Goal: Task Accomplishment & Management: Complete application form

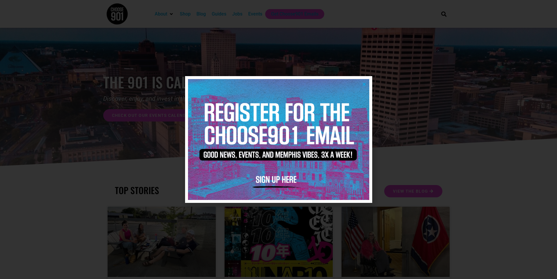
click at [411, 108] on div at bounding box center [278, 139] width 557 height 279
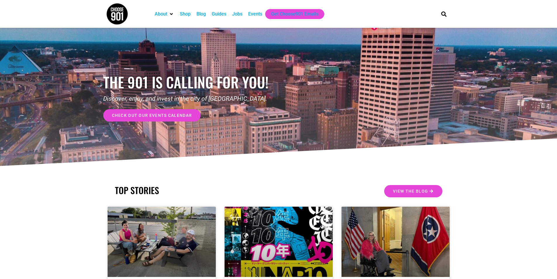
click at [255, 13] on div "Events" at bounding box center [255, 14] width 14 height 7
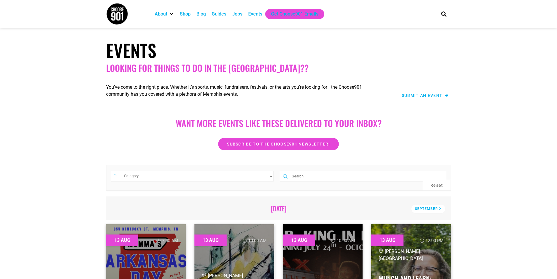
click at [421, 97] on span "Submit an Event" at bounding box center [422, 95] width 41 height 4
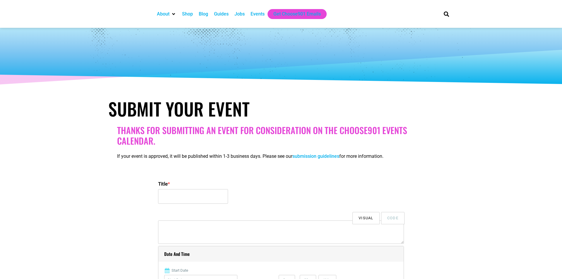
select select
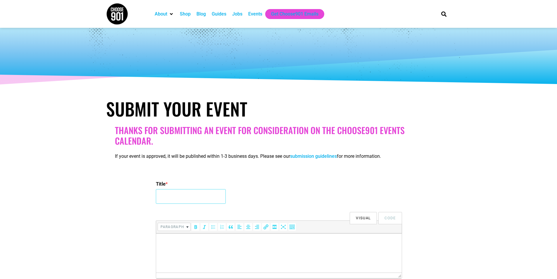
click at [168, 195] on input "Title *" at bounding box center [191, 196] width 70 height 15
click at [177, 200] on input "28th" at bounding box center [191, 196] width 70 height 15
type input "28th Annual Step Up for Down Syndrome Awareness Walk"
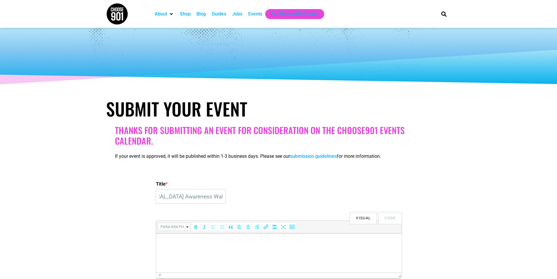
scroll to position [0, 0]
click at [176, 239] on p at bounding box center [279, 241] width 240 height 7
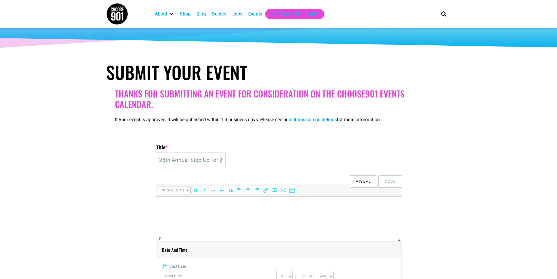
scroll to position [29, 0]
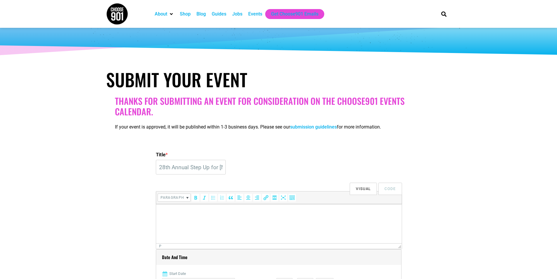
click at [502, 105] on section "Thanks for submitting an event for consideration on the Choose901 events calend…" at bounding box center [278, 117] width 557 height 48
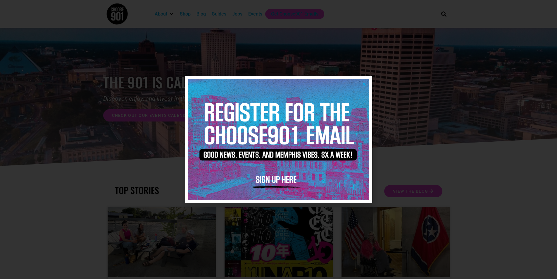
click at [253, 16] on div at bounding box center [278, 139] width 557 height 279
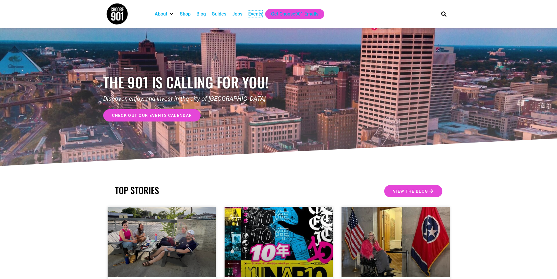
click at [253, 16] on div "Events" at bounding box center [255, 14] width 14 height 7
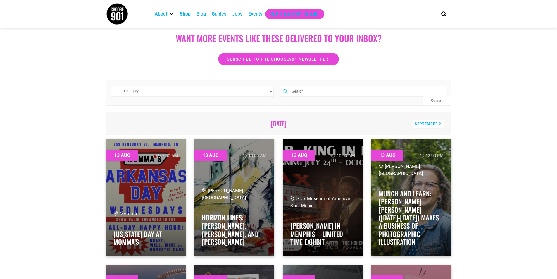
scroll to position [117, 0]
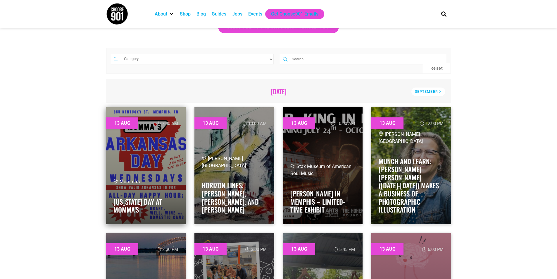
click at [152, 161] on link at bounding box center [146, 165] width 80 height 117
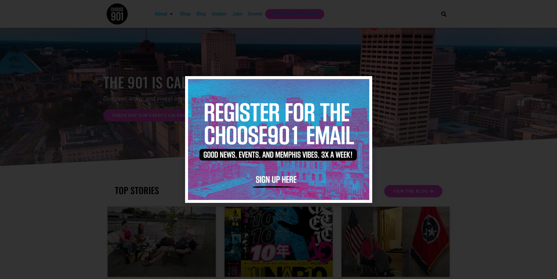
click at [313, 71] on div at bounding box center [278, 139] width 557 height 279
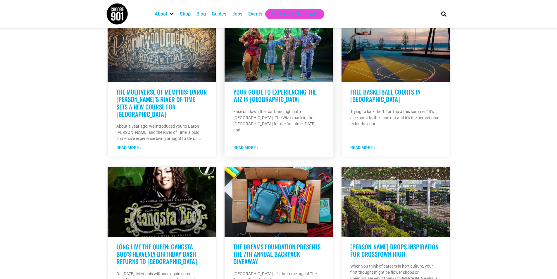
scroll to position [439, 0]
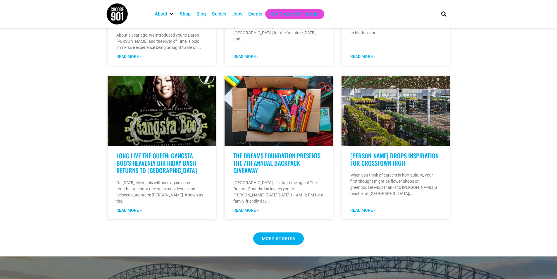
click at [282, 238] on span "MORE STORIES" at bounding box center [278, 238] width 33 height 4
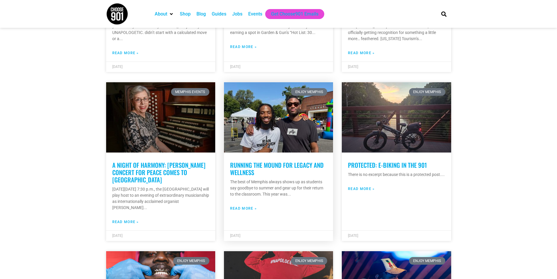
scroll to position [468, 0]
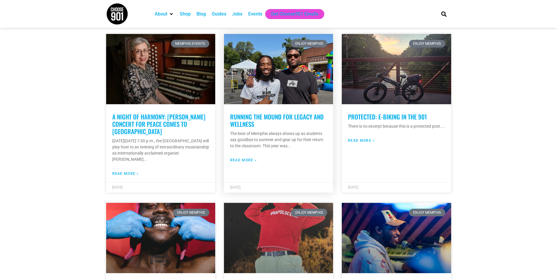
click at [265, 75] on link at bounding box center [278, 69] width 109 height 70
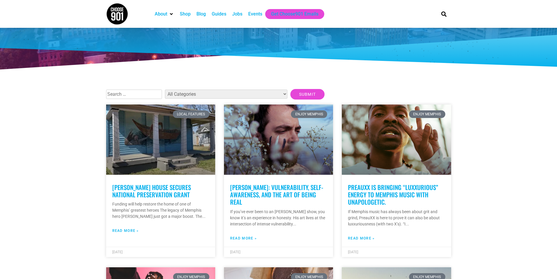
scroll to position [117, 0]
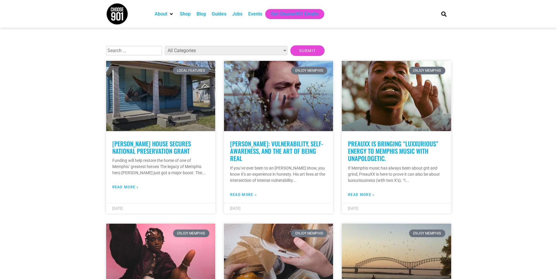
click at [255, 18] on div "Events" at bounding box center [255, 14] width 20 height 10
click at [129, 52] on input "text" at bounding box center [134, 50] width 56 height 9
type input "september"
click at [291, 45] on input "Submit" at bounding box center [308, 50] width 35 height 11
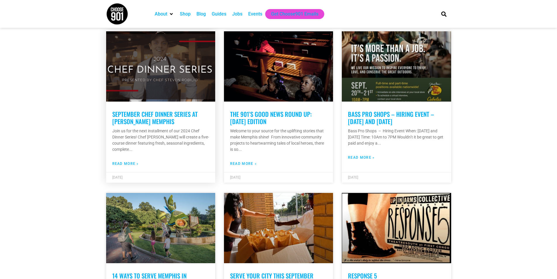
scroll to position [263, 0]
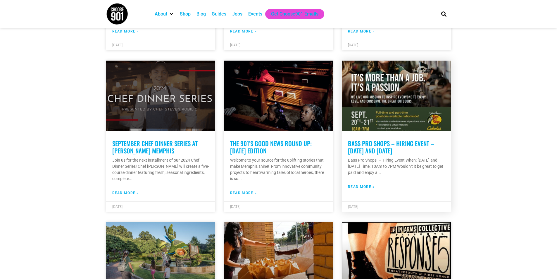
click at [401, 105] on link at bounding box center [396, 96] width 109 height 70
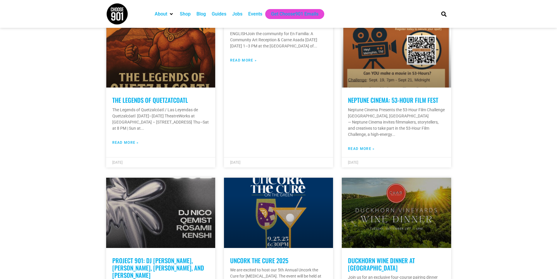
scroll to position [673, 0]
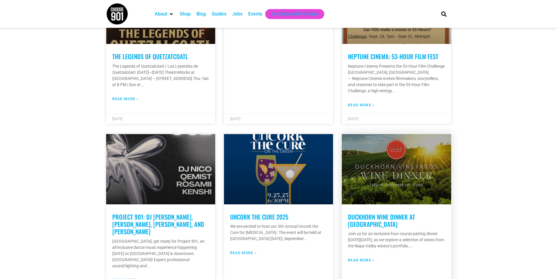
click at [384, 231] on p "Join us for an exclusive four-course pairing dinner [DATE][DATE], as we explore…" at bounding box center [396, 240] width 97 height 18
click at [395, 181] on link at bounding box center [396, 169] width 109 height 70
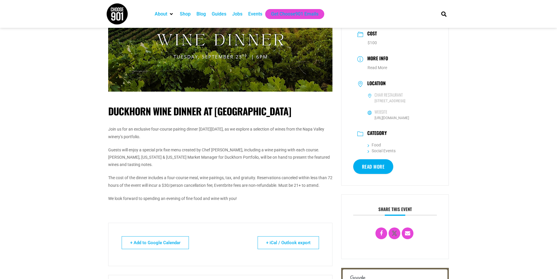
scroll to position [88, 0]
